Goal: Register for event/course

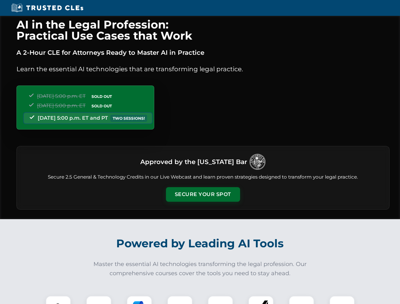
click at [203, 195] on button "Secure Your Spot" at bounding box center [203, 194] width 74 height 15
click at [58, 300] on img at bounding box center [58, 309] width 18 height 18
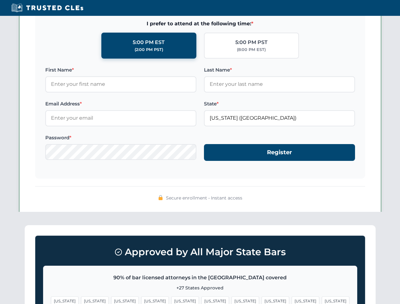
click at [292, 300] on span "[US_STATE]" at bounding box center [306, 301] width 28 height 9
